Goal: Information Seeking & Learning: Find specific fact

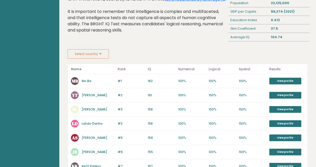
scroll to position [47, 0]
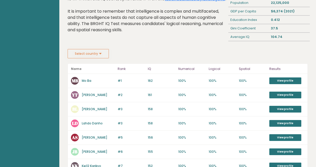
click at [103, 58] on button "Select country" at bounding box center [88, 53] width 41 height 9
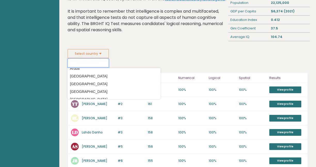
scroll to position [85, 0]
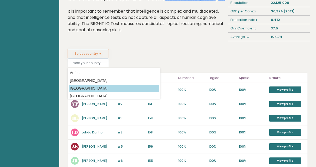
click at [93, 85] on option "[GEOGRAPHIC_DATA]" at bounding box center [114, 88] width 90 height 7
type input "[GEOGRAPHIC_DATA]"
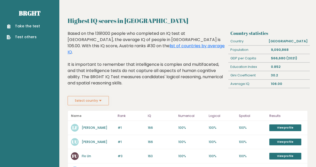
click at [101, 105] on button "Select country" at bounding box center [88, 100] width 41 height 9
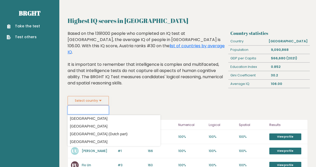
scroll to position [1529, 0]
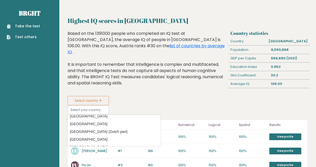
type input "[GEOGRAPHIC_DATA]"
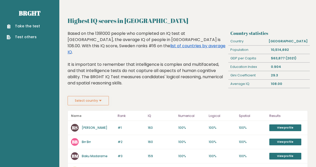
click at [157, 49] on link "list of countries by average IQ" at bounding box center [147, 49] width 158 height 12
